Goal: Check status

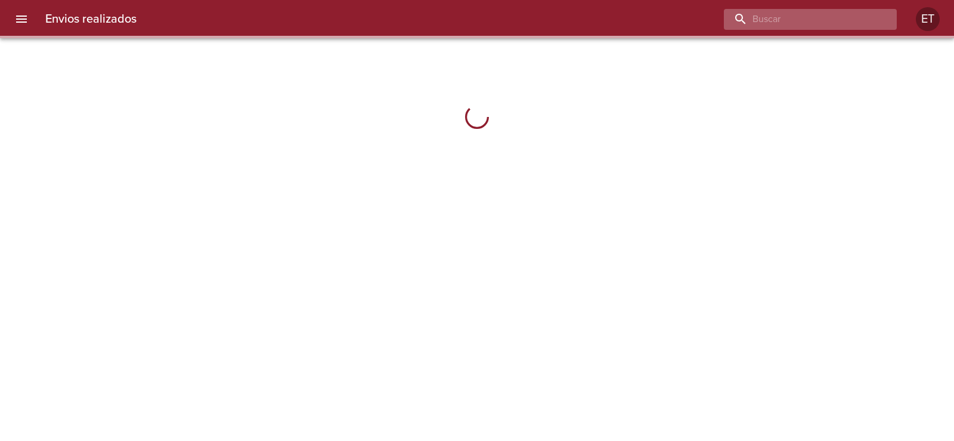
click at [798, 22] on input "buscar" at bounding box center [800, 19] width 153 height 21
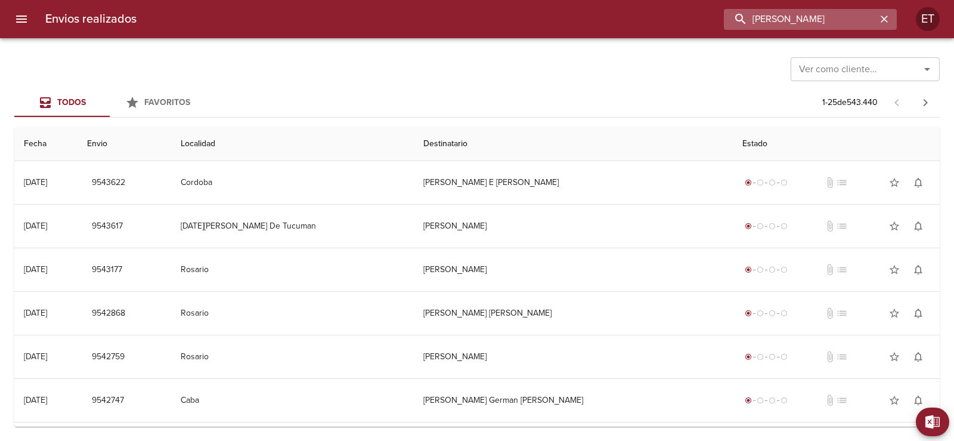
type input "molinari"
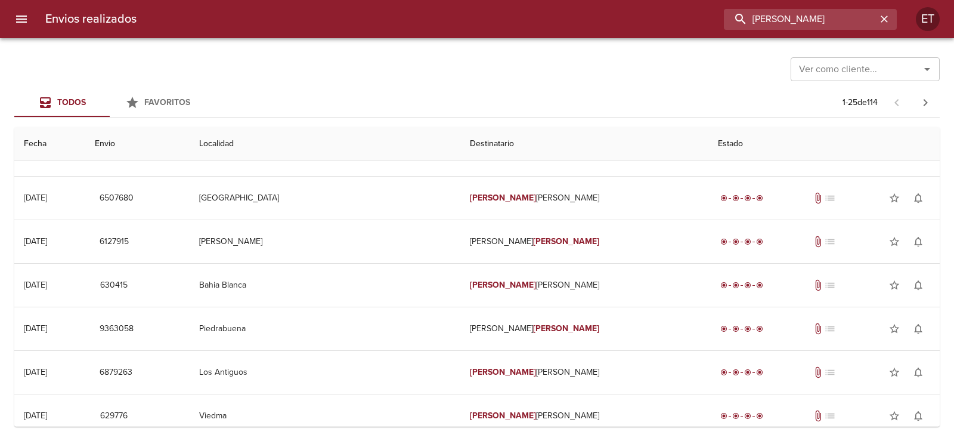
scroll to position [358, 0]
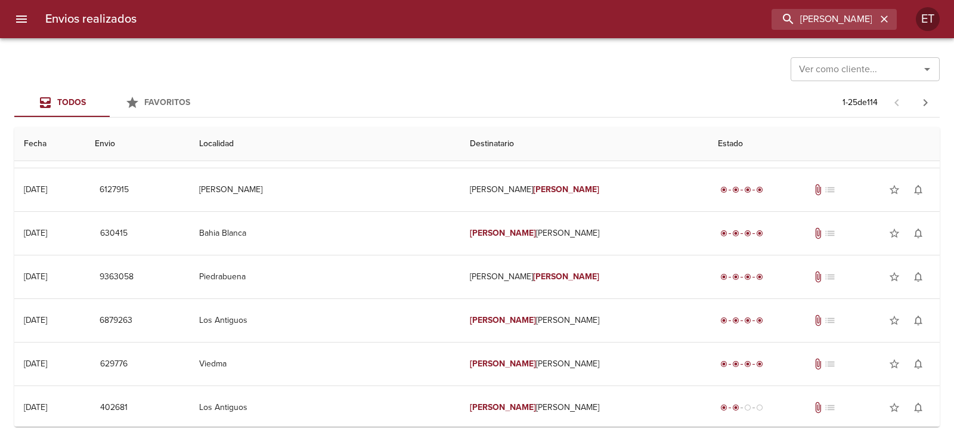
click at [833, 72] on input "Ver como cliente..." at bounding box center [847, 69] width 107 height 17
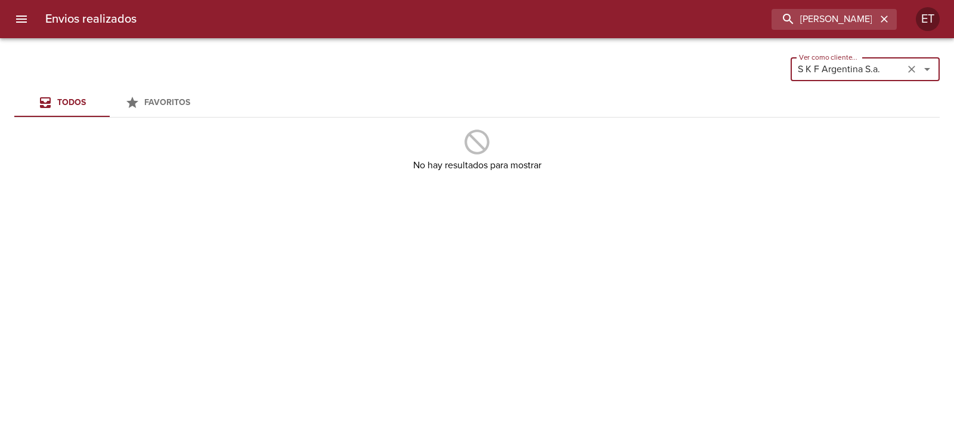
type input "S K F Argentina S.a."
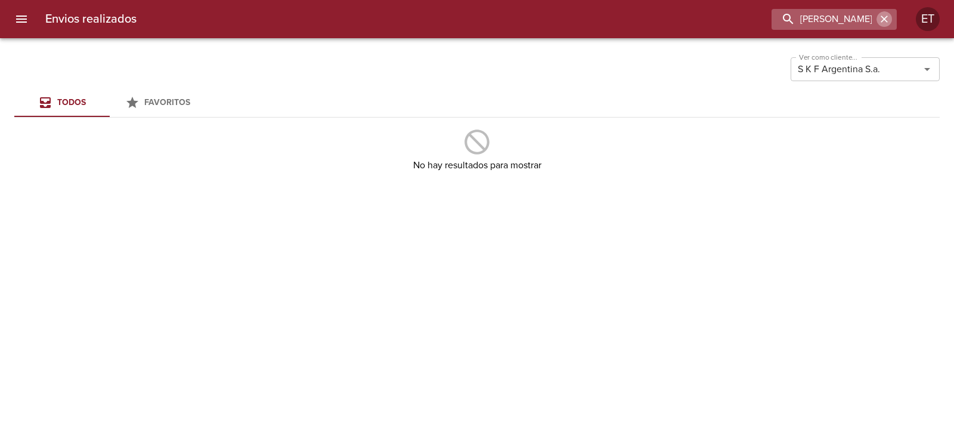
click at [884, 21] on icon "button" at bounding box center [884, 19] width 12 height 12
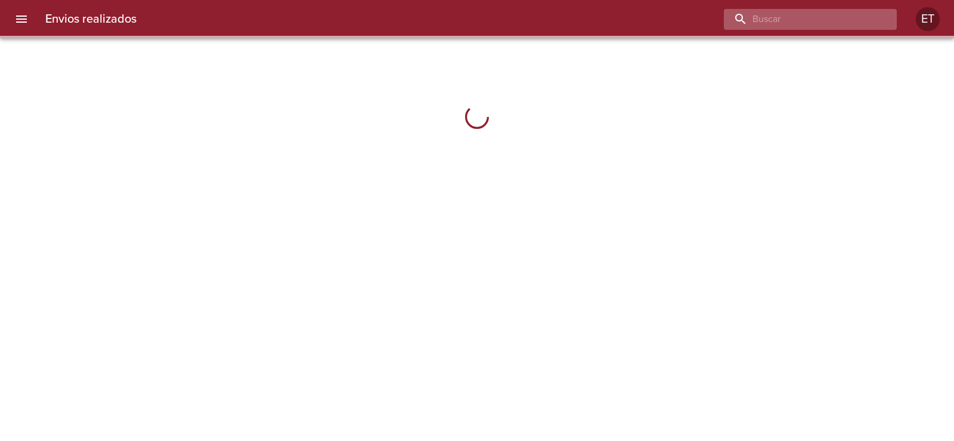
click at [839, 14] on input "buscar" at bounding box center [800, 19] width 153 height 21
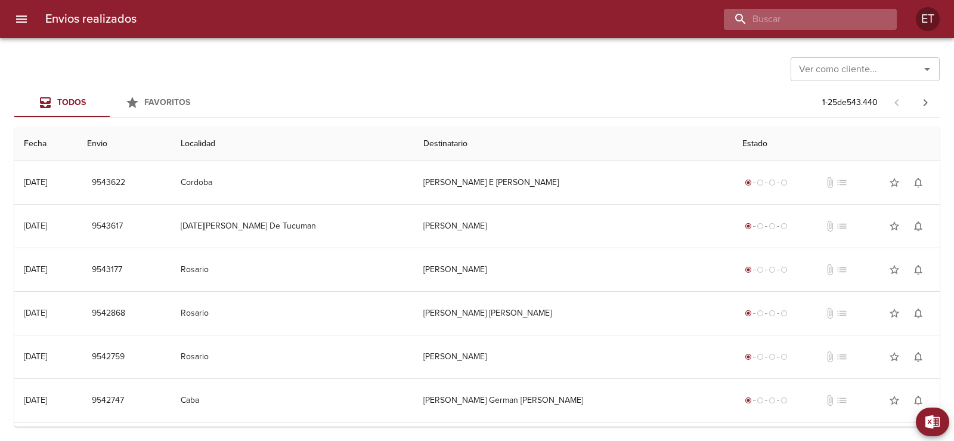
paste input "9538877"
type input "9538877"
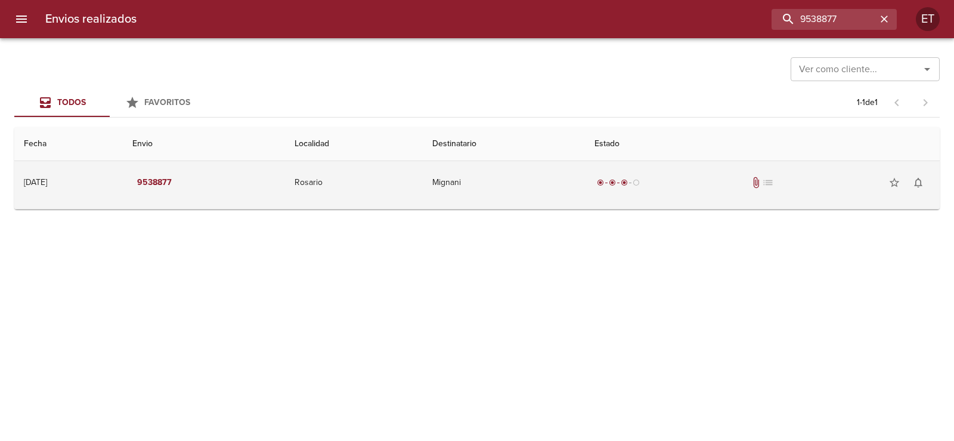
click at [705, 190] on div "radio_button_checked radio_button_checked radio_button_checked radio_button_unc…" at bounding box center [762, 183] width 336 height 24
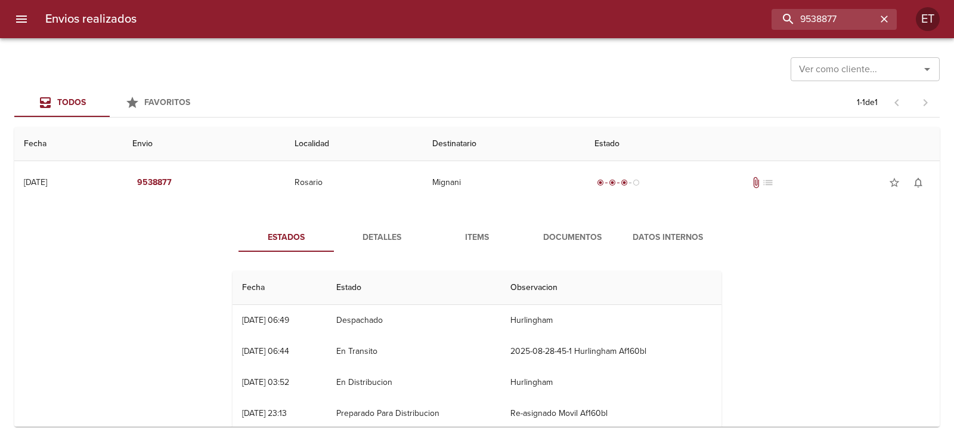
scroll to position [88, 0]
